Goal: Check status: Check status

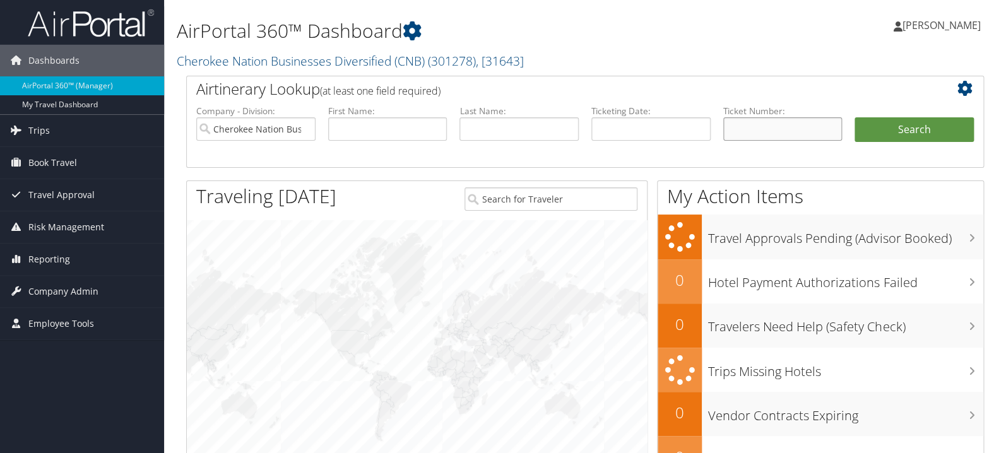
click at [793, 127] on input "text" at bounding box center [782, 128] width 119 height 23
paste input "8900897797163"
type input "8900897797163"
click at [895, 131] on button "Search" at bounding box center [913, 129] width 119 height 25
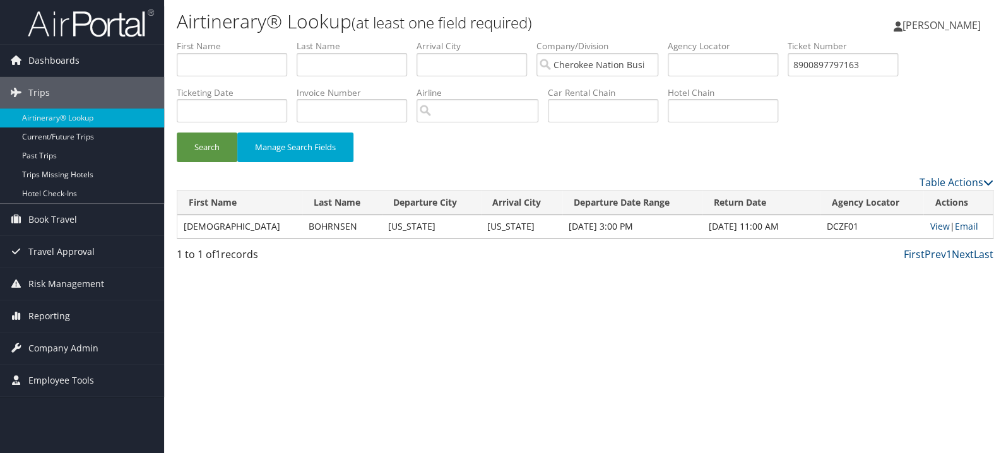
click at [875, 50] on label "Ticket Number" at bounding box center [847, 46] width 120 height 13
click at [879, 66] on input "8900897797163" at bounding box center [842, 64] width 110 height 23
click at [880, 67] on input "8900897797163" at bounding box center [842, 64] width 110 height 23
paste input "823248"
type input "8900897823248"
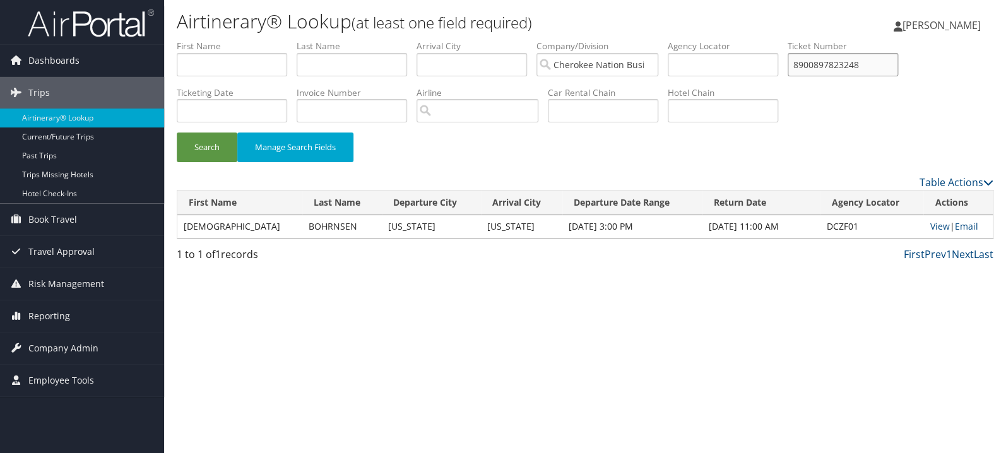
click at [177, 133] on button "Search" at bounding box center [207, 148] width 61 height 30
click at [936, 228] on link "View" at bounding box center [939, 226] width 20 height 12
